Goal: Find contact information: Find contact information

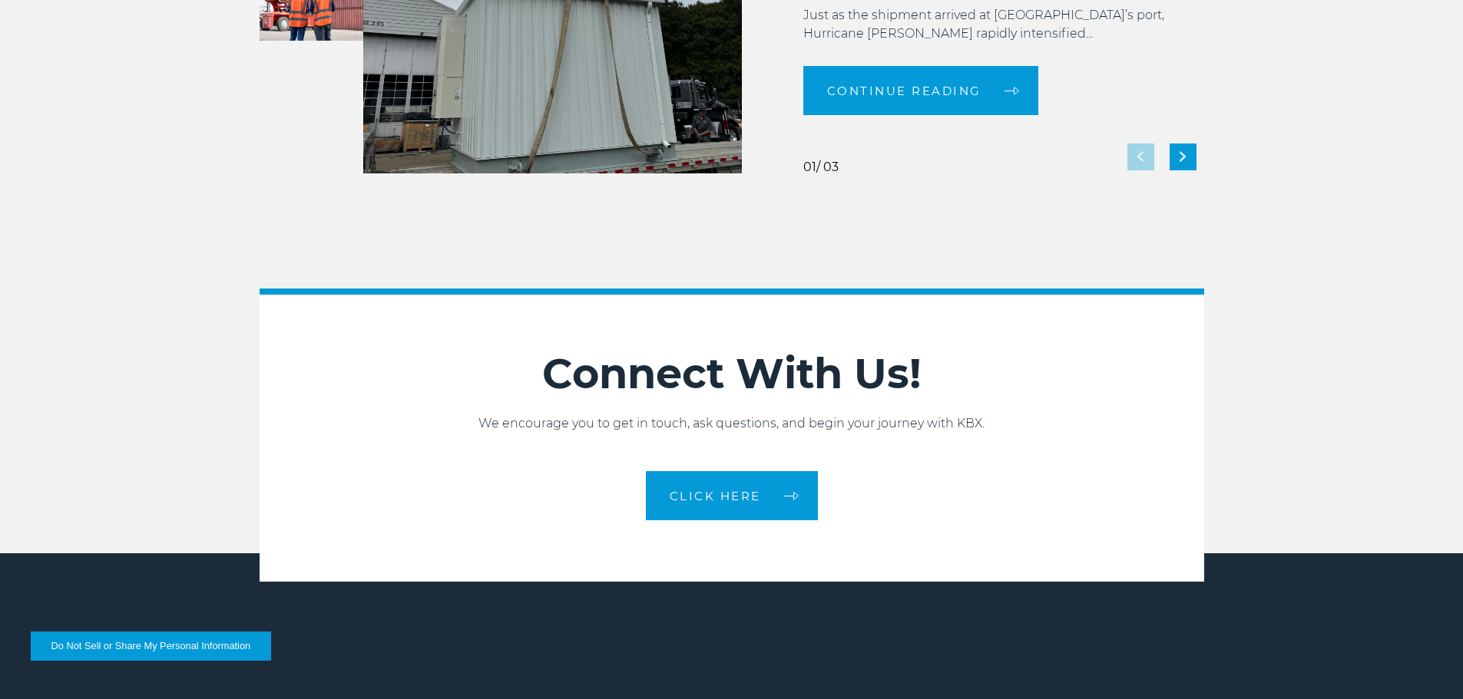
scroll to position [3426, 0]
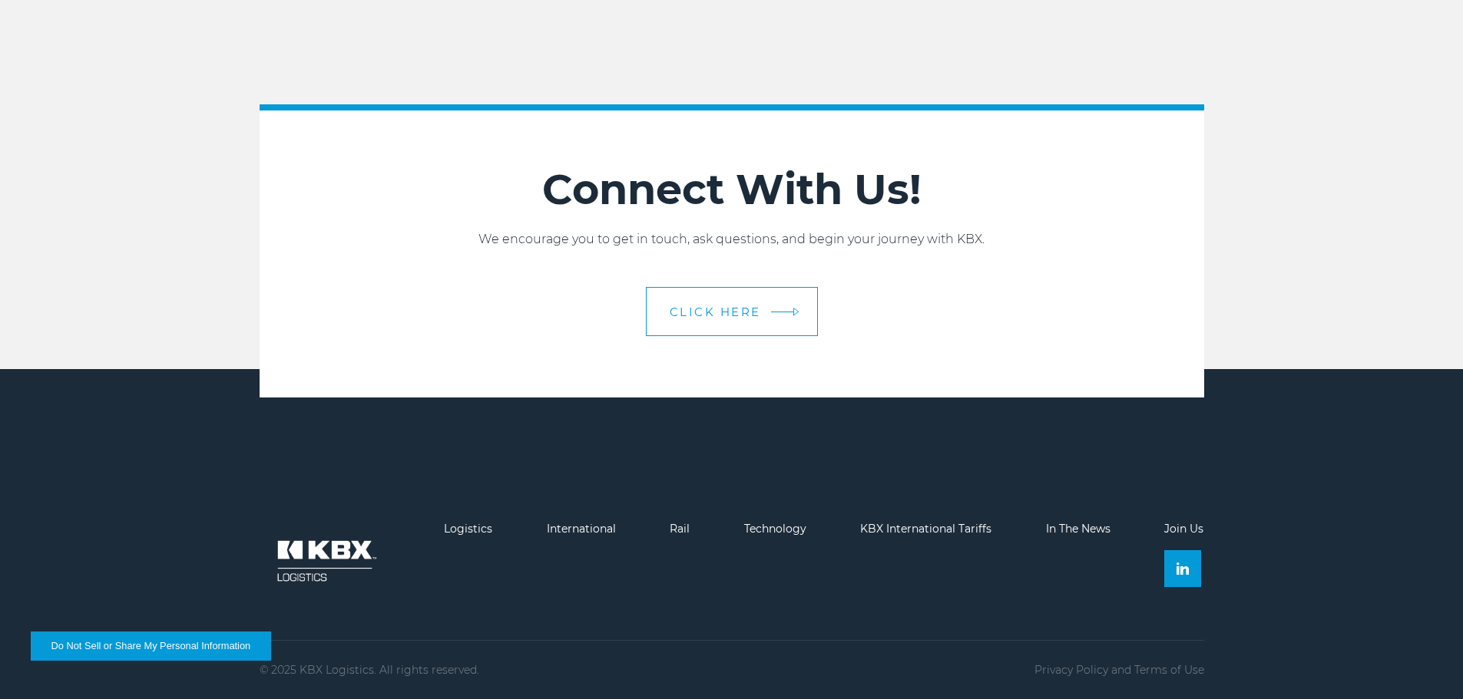
click at [735, 308] on span "CLICK HERE" at bounding box center [714, 312] width 91 height 12
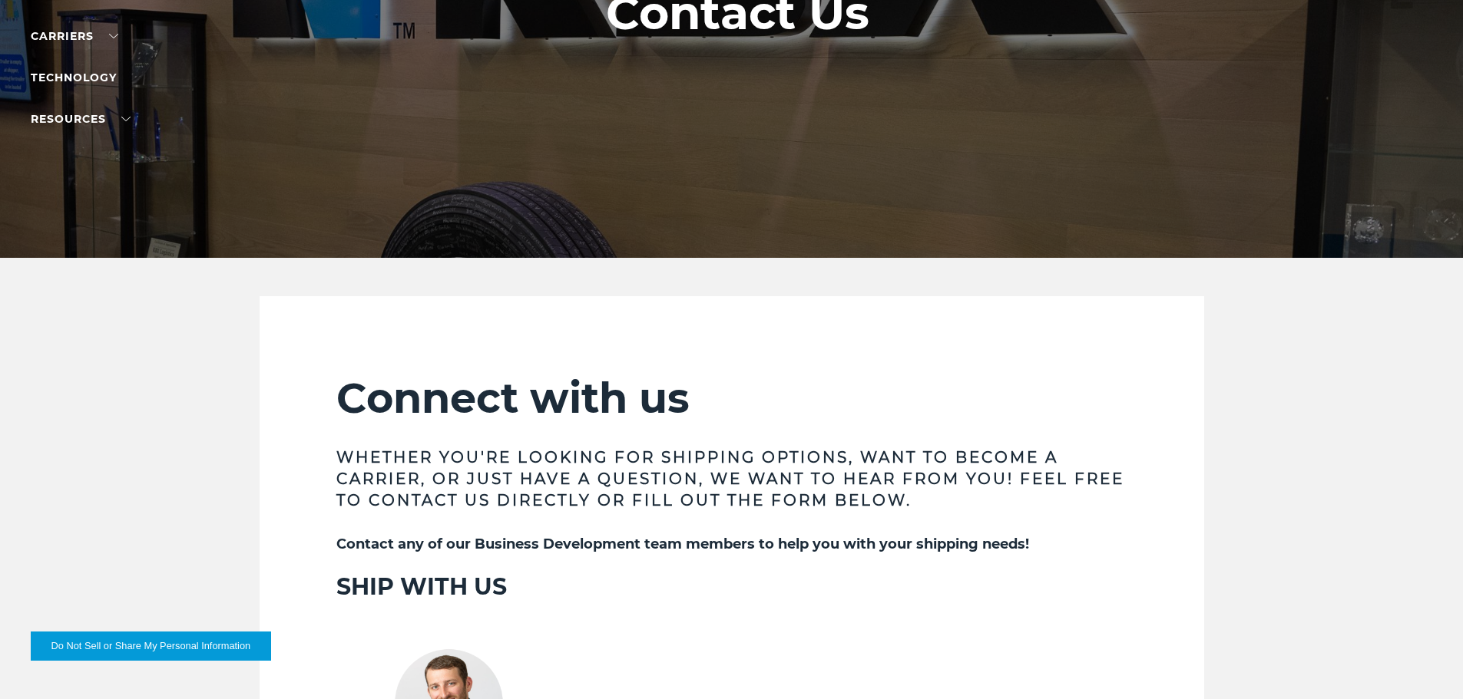
scroll to position [7, 0]
